Goal: Find contact information: Obtain details needed to contact an individual or organization

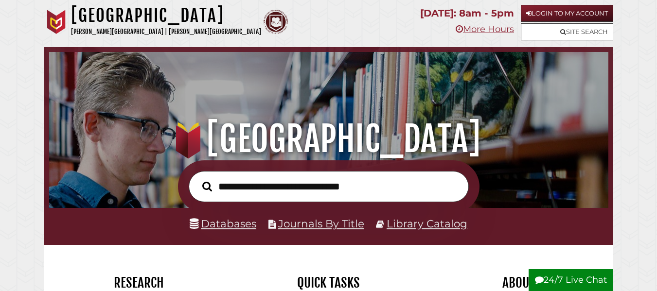
scroll to position [185, 554]
click at [305, 189] on input "text" at bounding box center [329, 187] width 280 height 32
type input "**********"
click at [197, 179] on button "Search" at bounding box center [206, 186] width 19 height 15
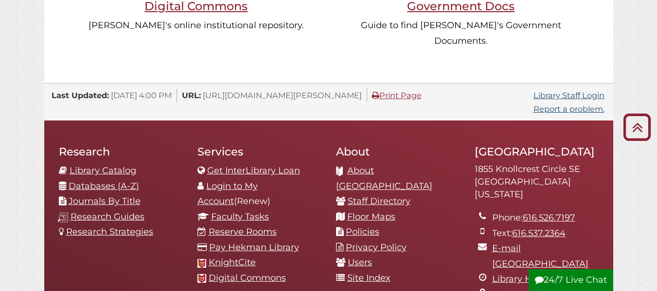
scroll to position [972, 0]
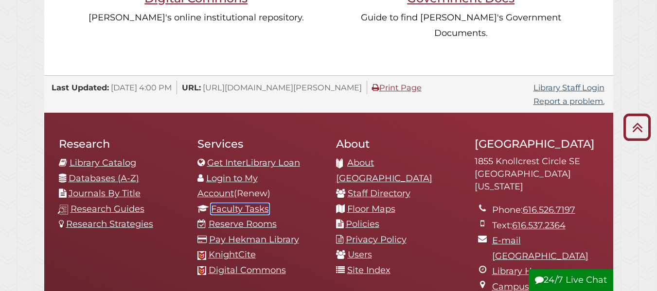
click at [254, 204] on link "Faculty Tasks" at bounding box center [240, 209] width 58 height 11
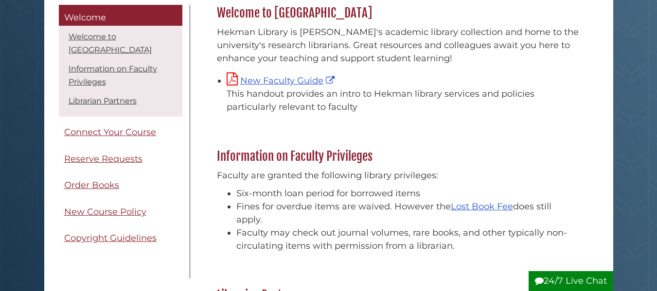
scroll to position [194, 0]
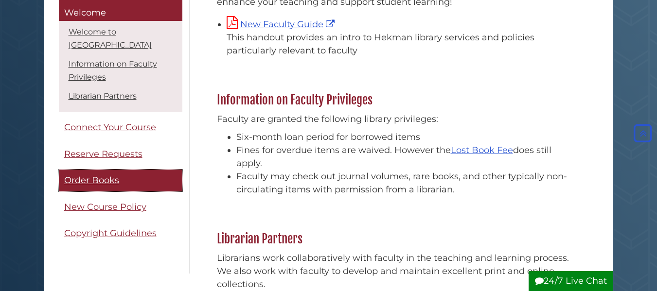
click at [112, 182] on span "Order Books" at bounding box center [91, 180] width 55 height 11
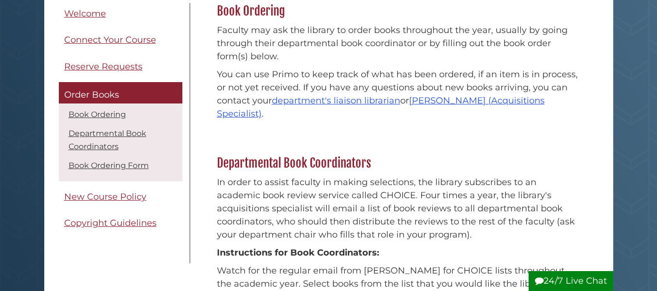
scroll to position [146, 0]
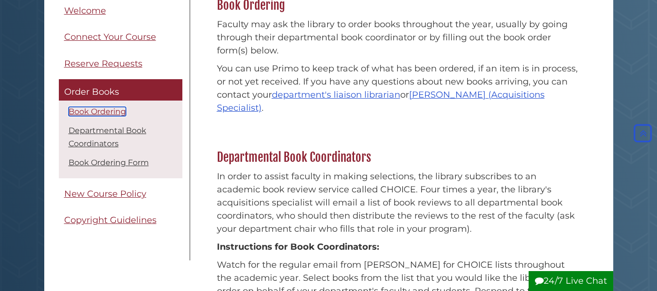
click at [105, 111] on link "Book Ordering" at bounding box center [97, 111] width 57 height 9
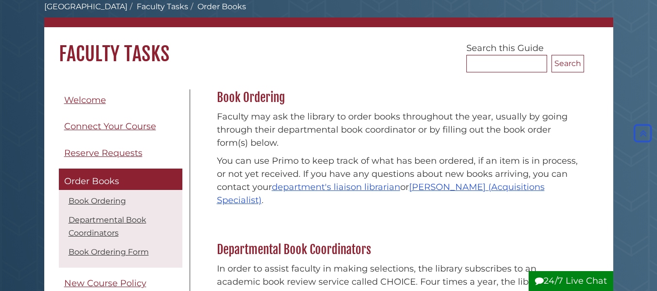
scroll to position [46, 0]
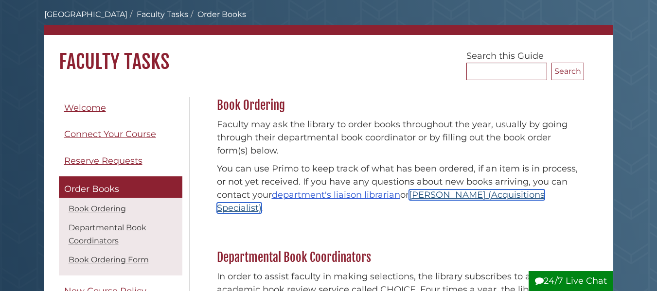
click at [449, 192] on link "[PERSON_NAME] (Acquisitions Specialist)" at bounding box center [381, 202] width 328 height 24
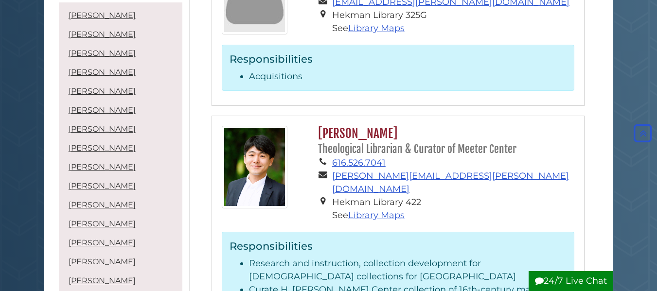
scroll to position [486, 0]
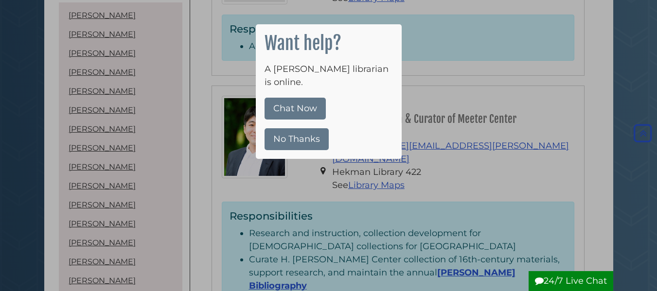
drag, startPoint x: 277, startPoint y: 130, endPoint x: 289, endPoint y: 60, distance: 71.0
click at [278, 128] on button "No Thanks" at bounding box center [296, 139] width 64 height 22
